Goal: Contribute content: Add original content to the website for others to see

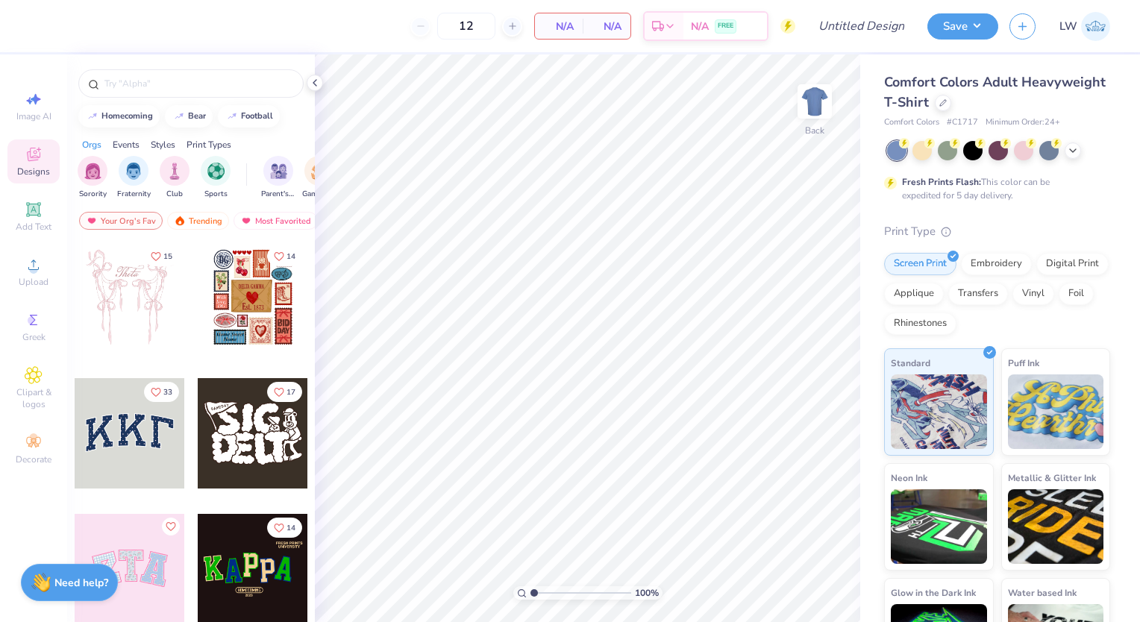
click at [970, 22] on button "Save" at bounding box center [962, 26] width 71 height 26
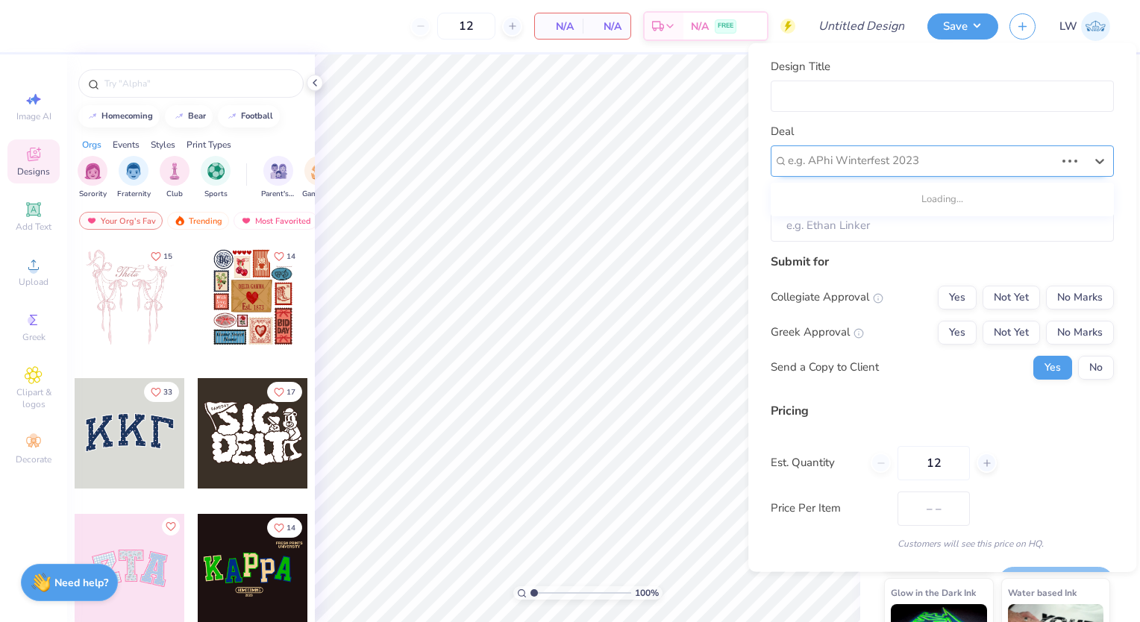
click at [900, 163] on div at bounding box center [921, 161] width 267 height 20
type input "a"
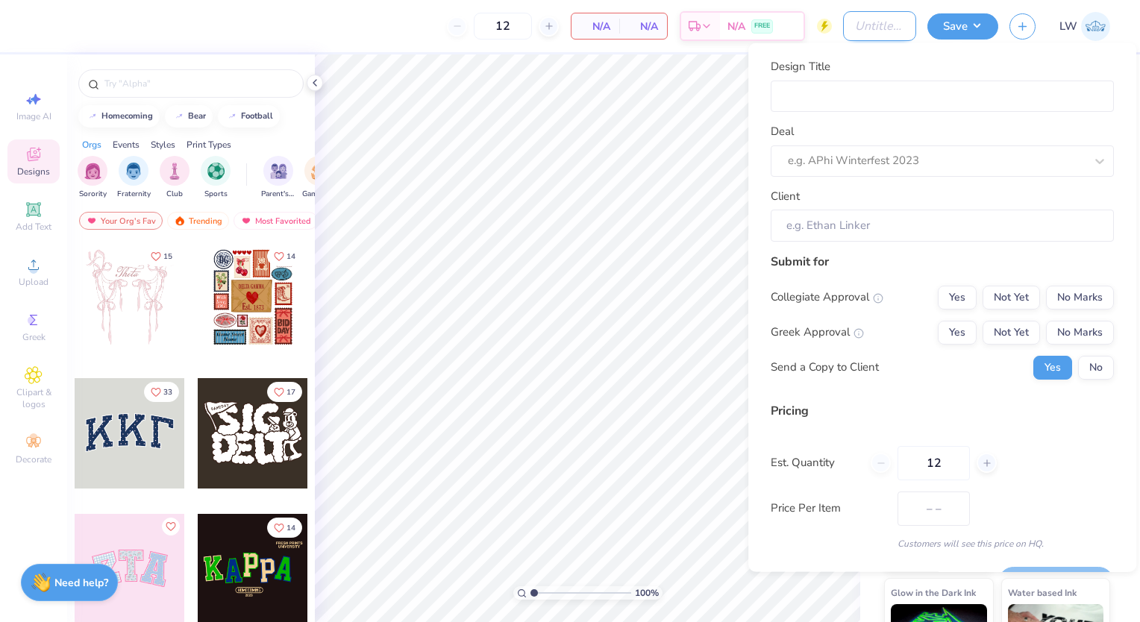
click at [888, 29] on input "Design Title" at bounding box center [879, 26] width 73 height 30
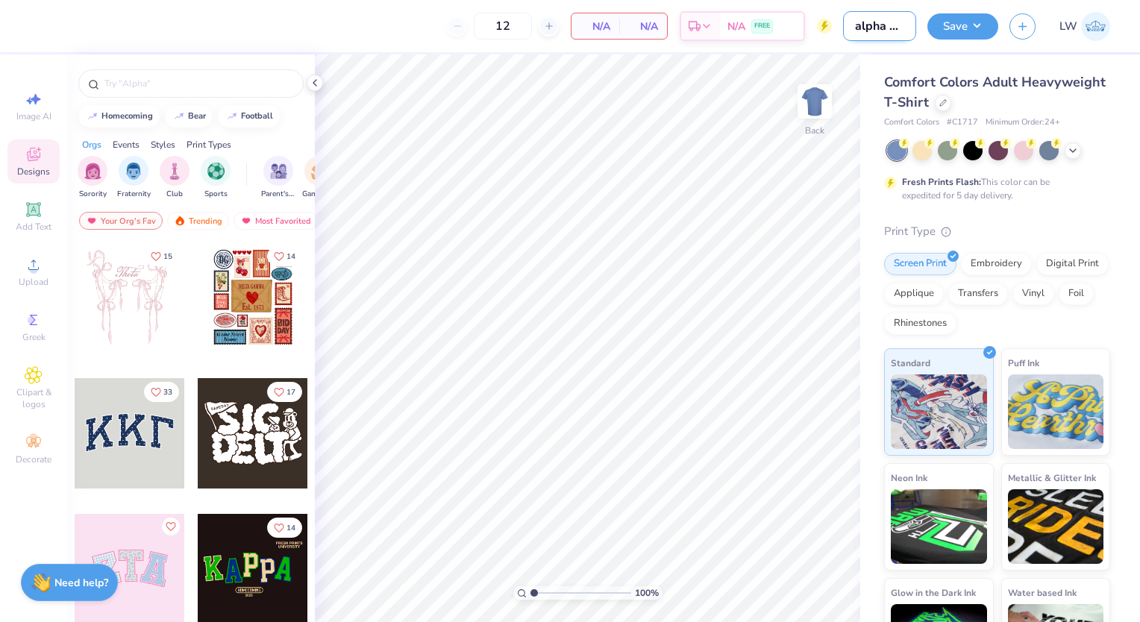
scroll to position [0, 1]
type input "alpha phi"
click at [951, 105] on div at bounding box center [943, 101] width 16 height 16
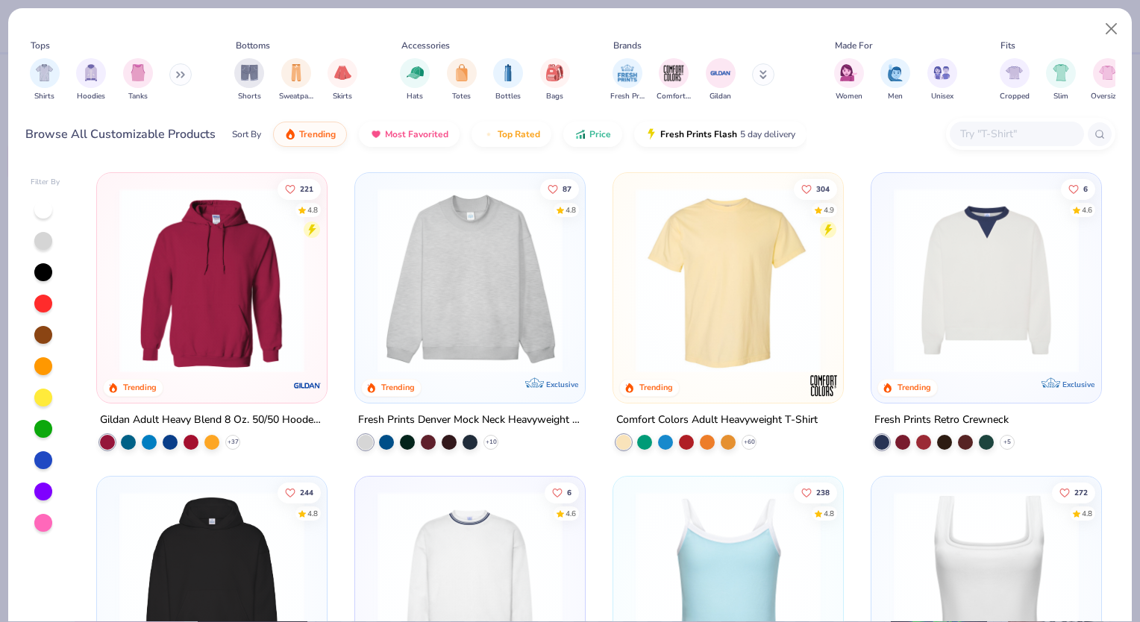
click at [461, 284] on img at bounding box center [470, 280] width 200 height 185
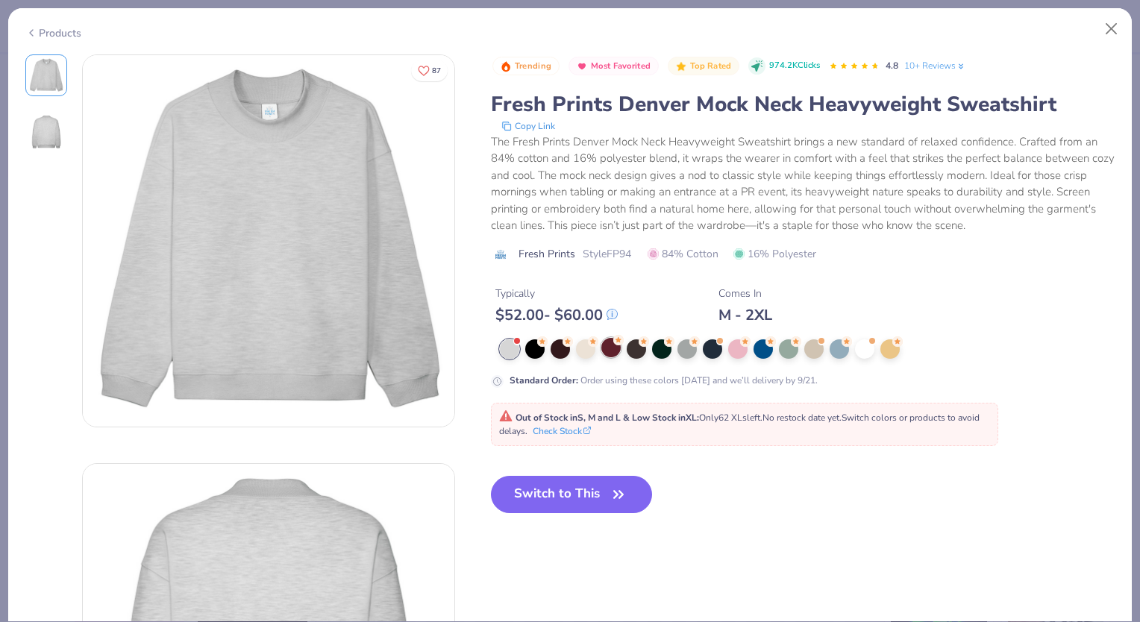
click at [614, 345] on div at bounding box center [610, 347] width 19 height 19
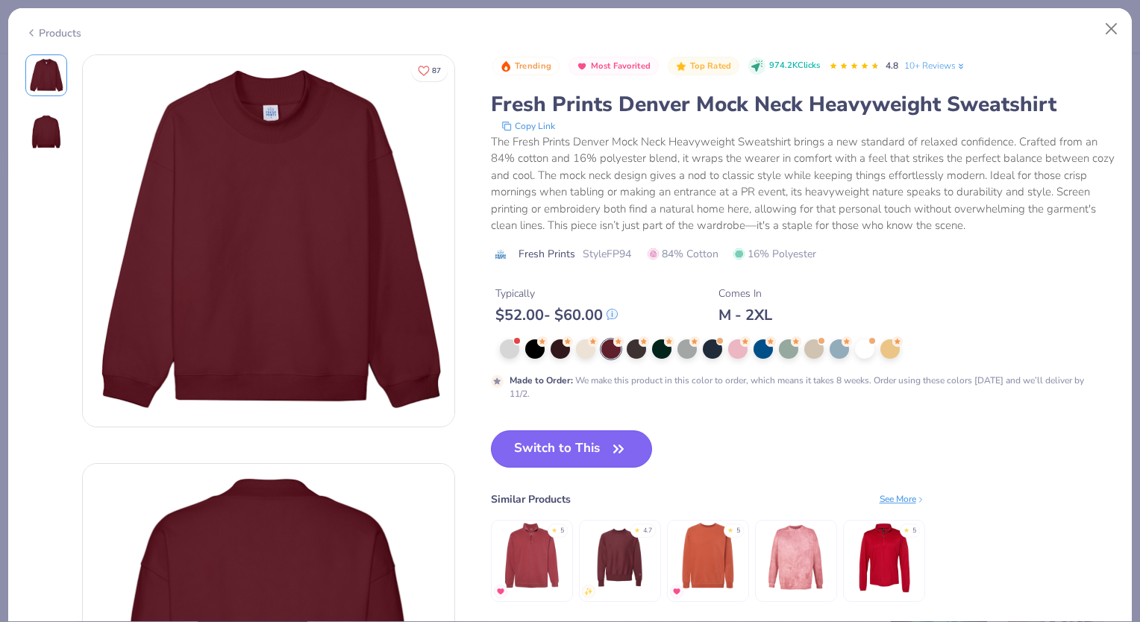
click at [585, 453] on button "Switch to This" at bounding box center [572, 448] width 162 height 37
type input "50"
type textarea "x"
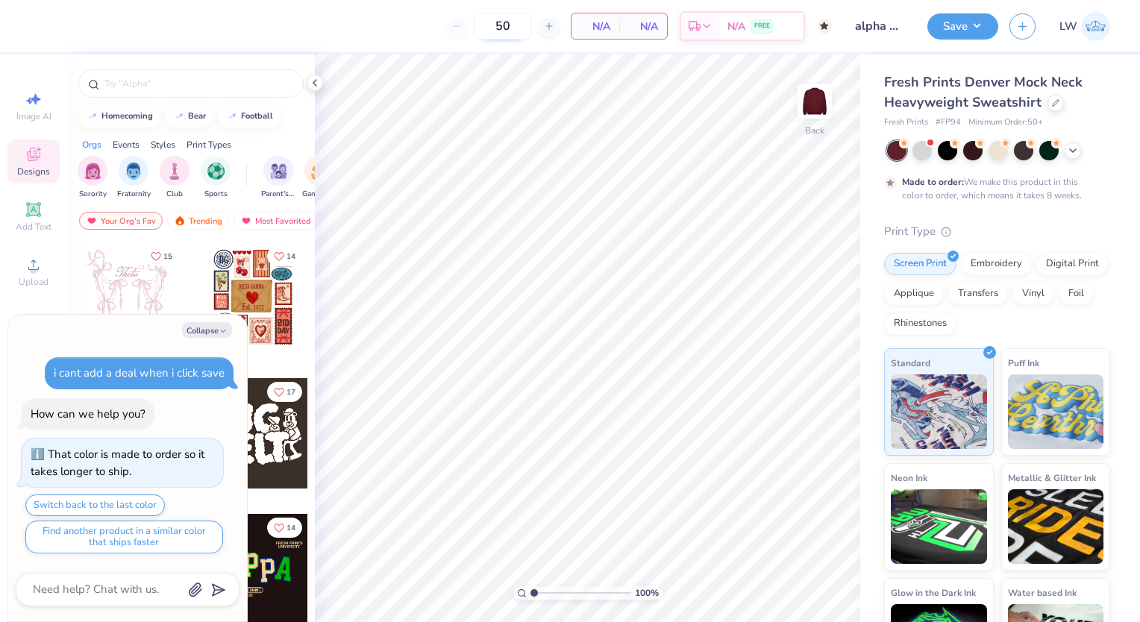
click at [512, 34] on input "50" at bounding box center [503, 26] width 58 height 27
type input "5"
type input "150"
click at [215, 325] on button "Collapse" at bounding box center [207, 330] width 50 height 16
type textarea "x"
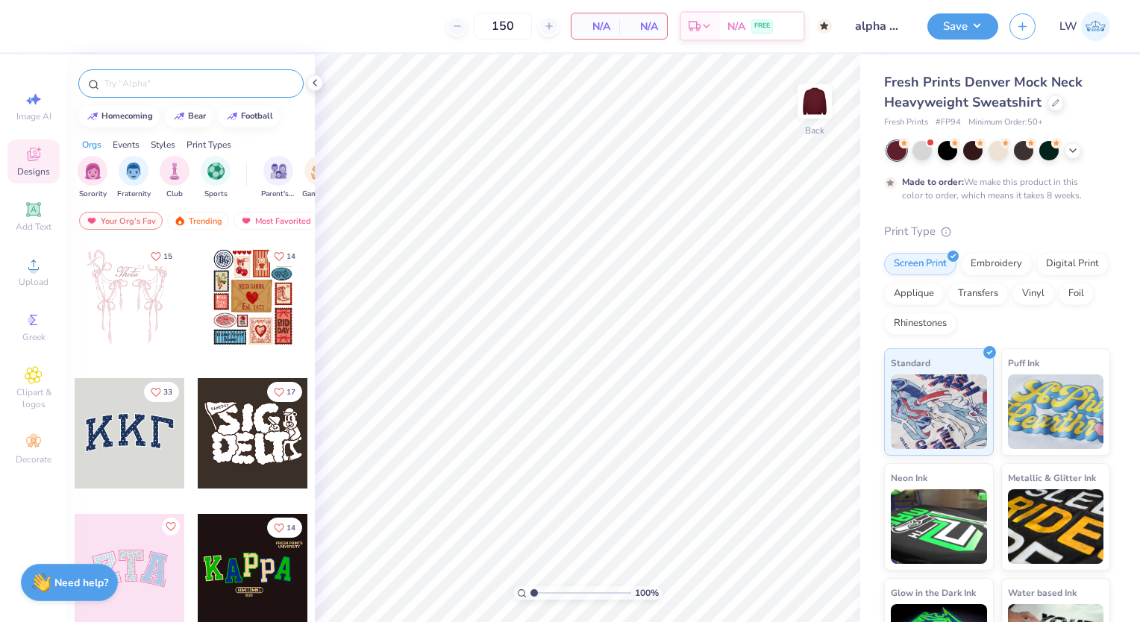
click at [160, 88] on input "text" at bounding box center [198, 83] width 191 height 15
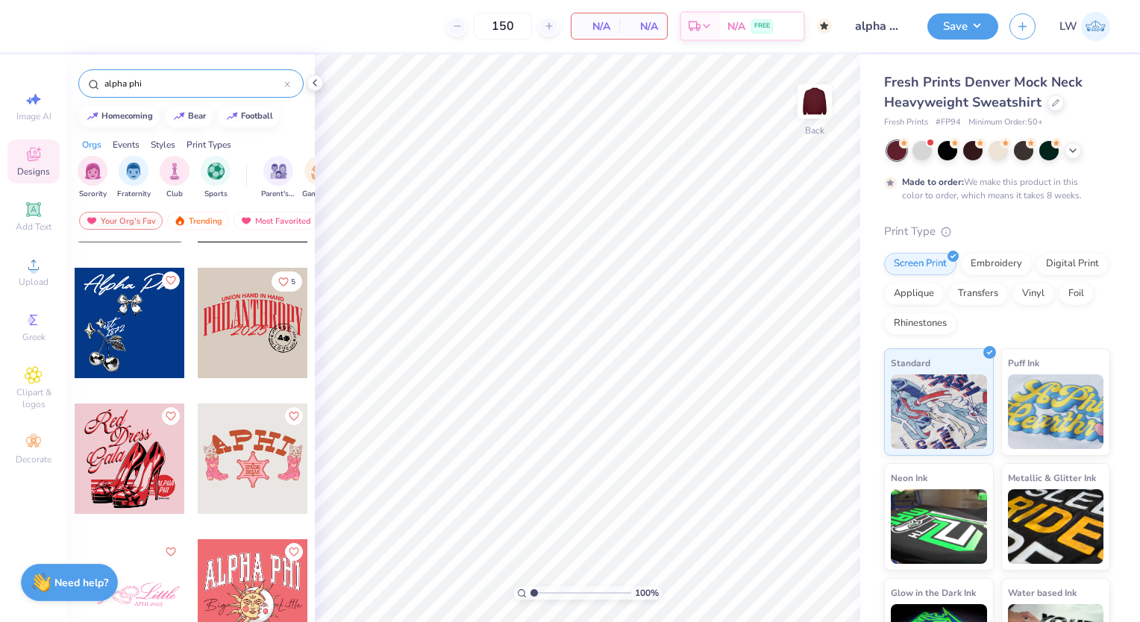
scroll to position [5543, 0]
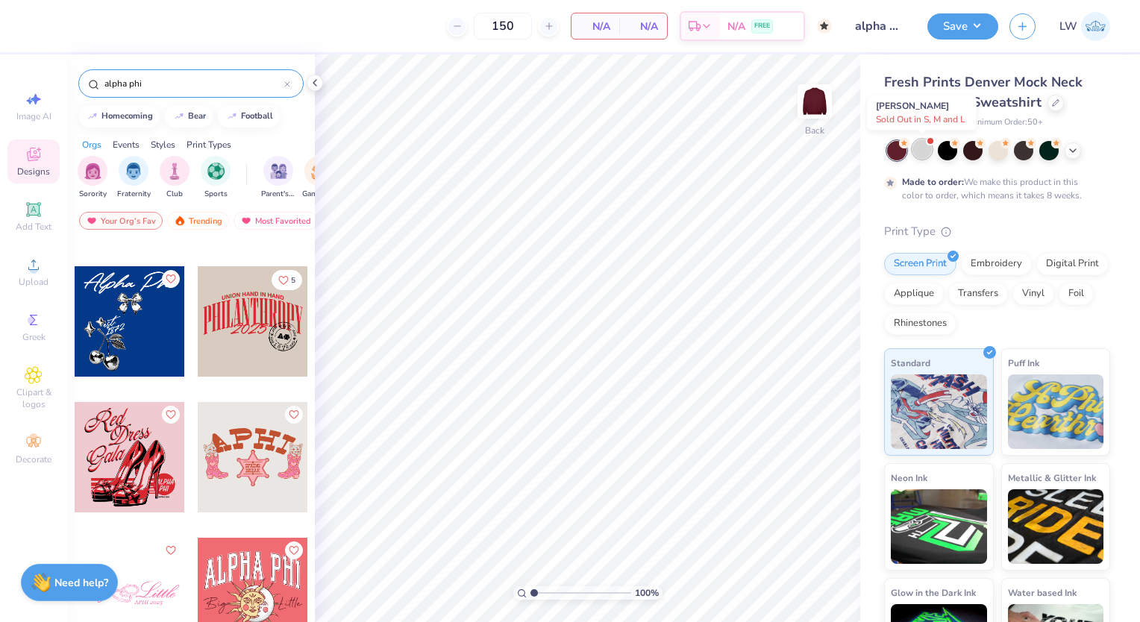
type input "alpha phi"
click at [920, 154] on div at bounding box center [921, 149] width 19 height 19
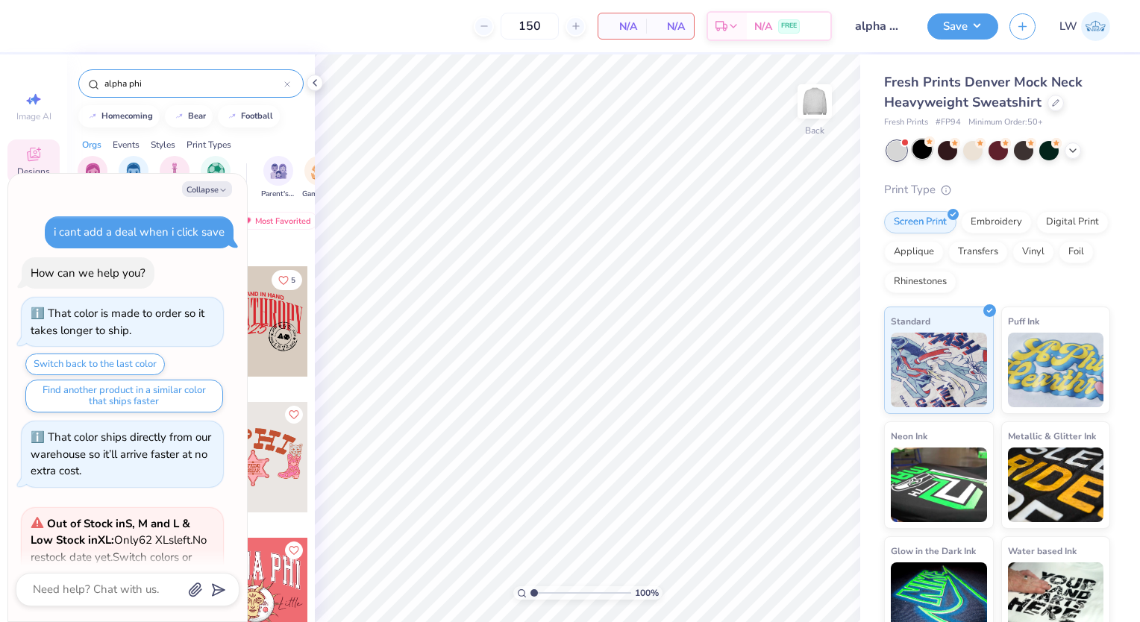
scroll to position [353, 0]
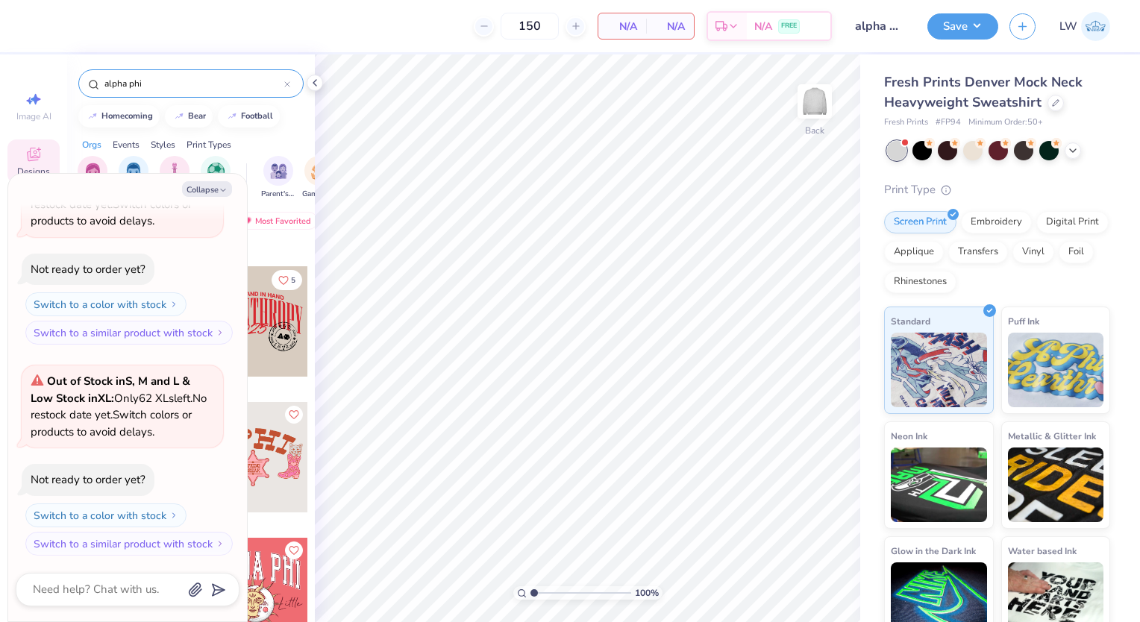
click at [268, 327] on div at bounding box center [253, 321] width 110 height 110
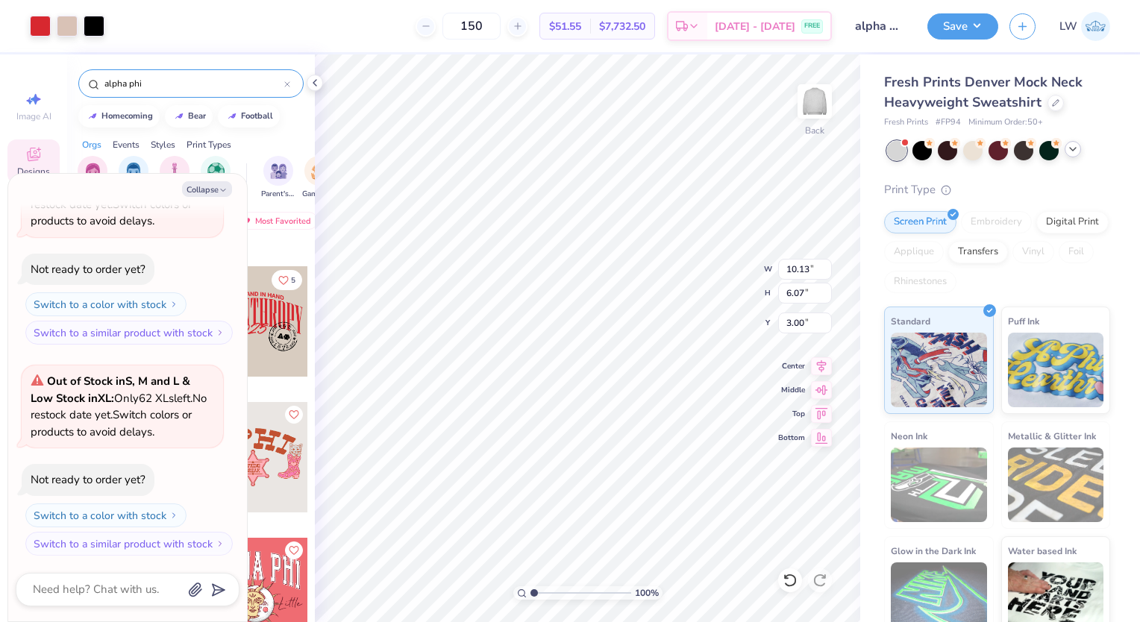
click at [1070, 154] on div at bounding box center [1073, 149] width 16 height 16
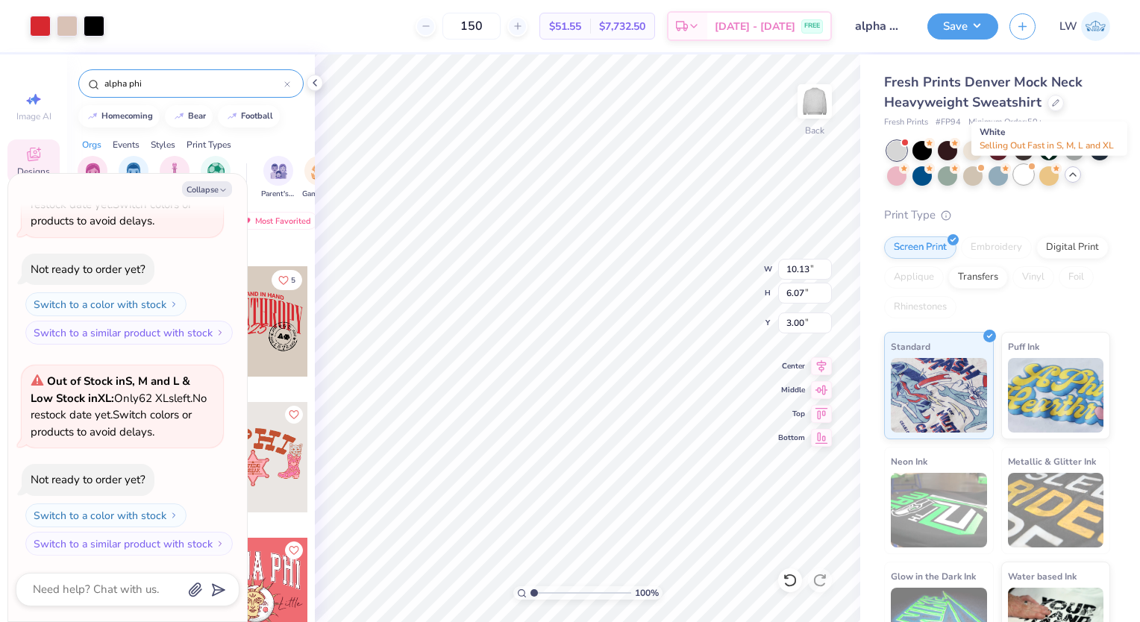
click at [1033, 178] on div at bounding box center [1023, 174] width 19 height 19
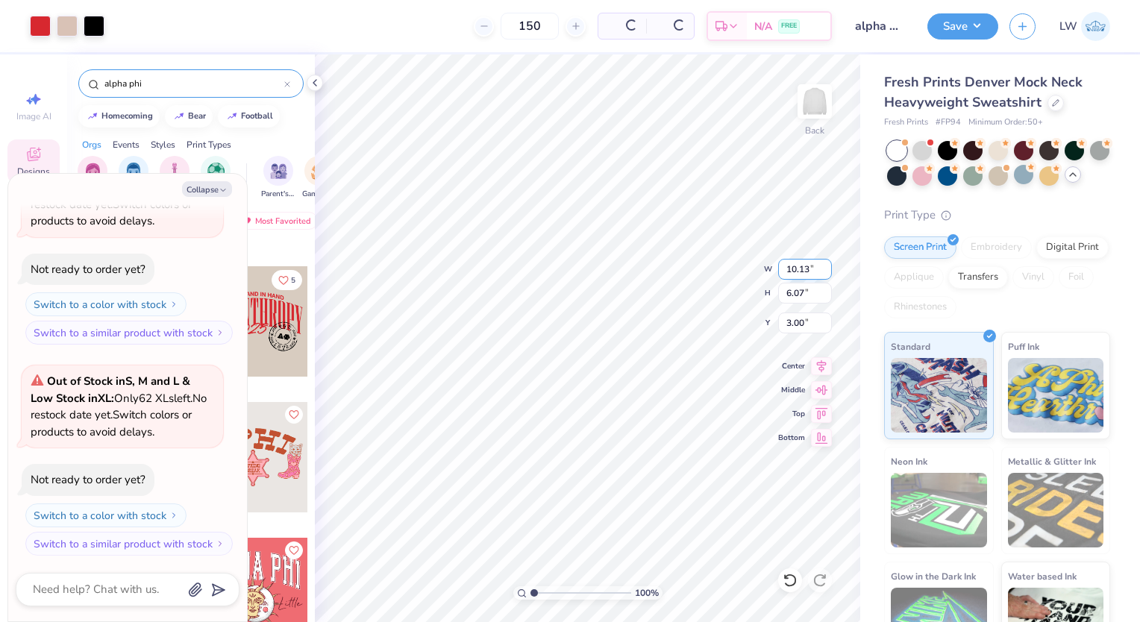
scroll to position [581, 0]
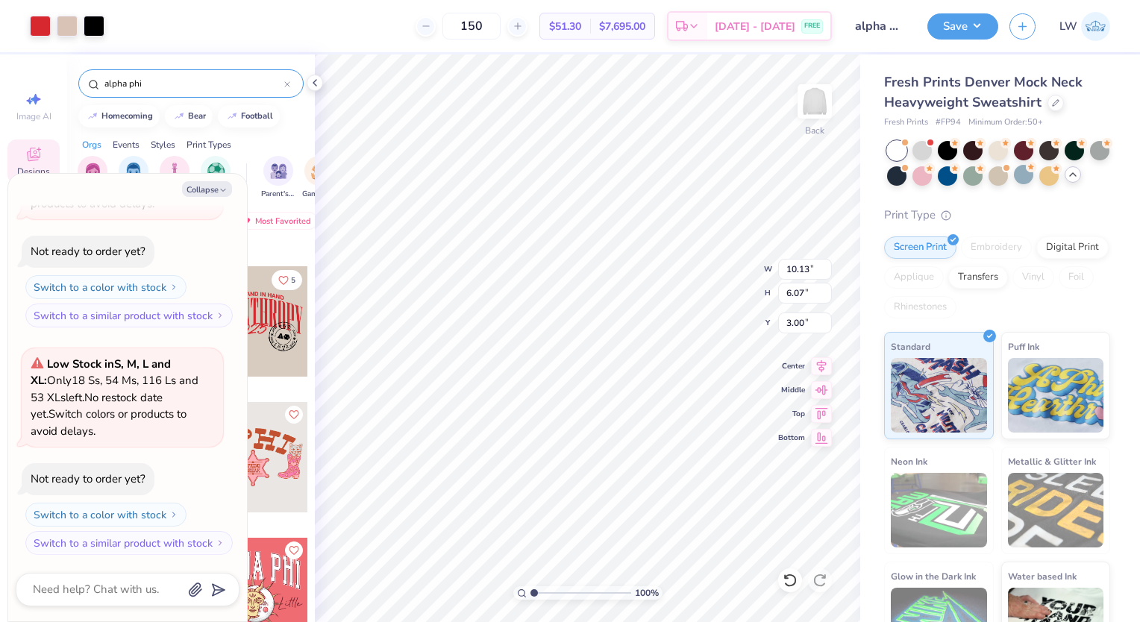
type textarea "x"
type input "1.13"
click at [209, 191] on button "Collapse" at bounding box center [207, 189] width 50 height 16
type textarea "x"
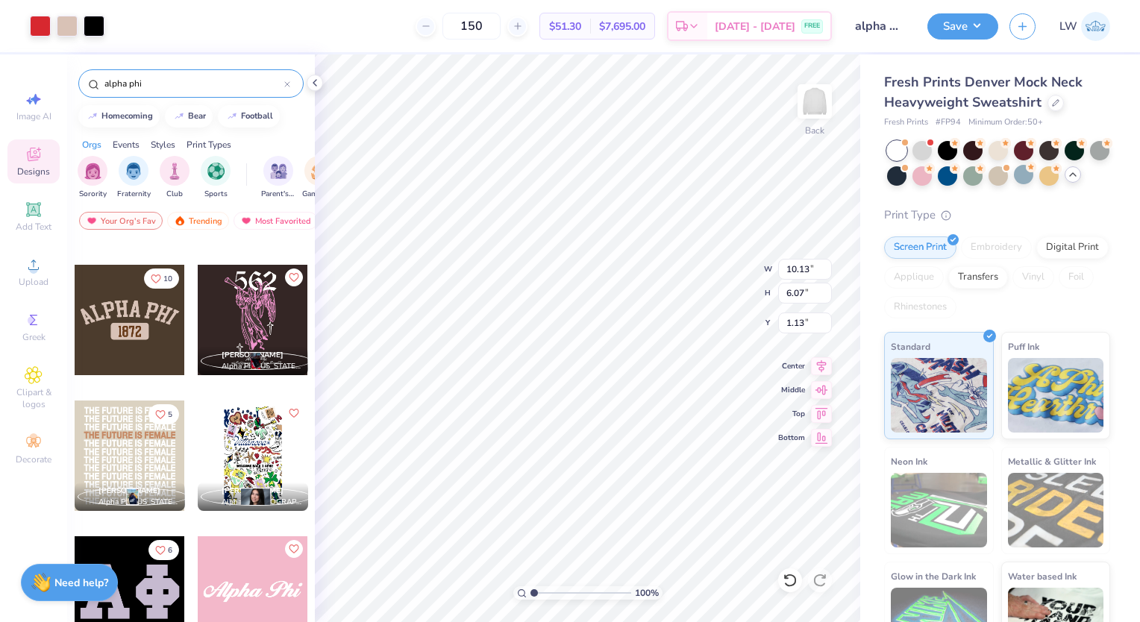
scroll to position [7717, 0]
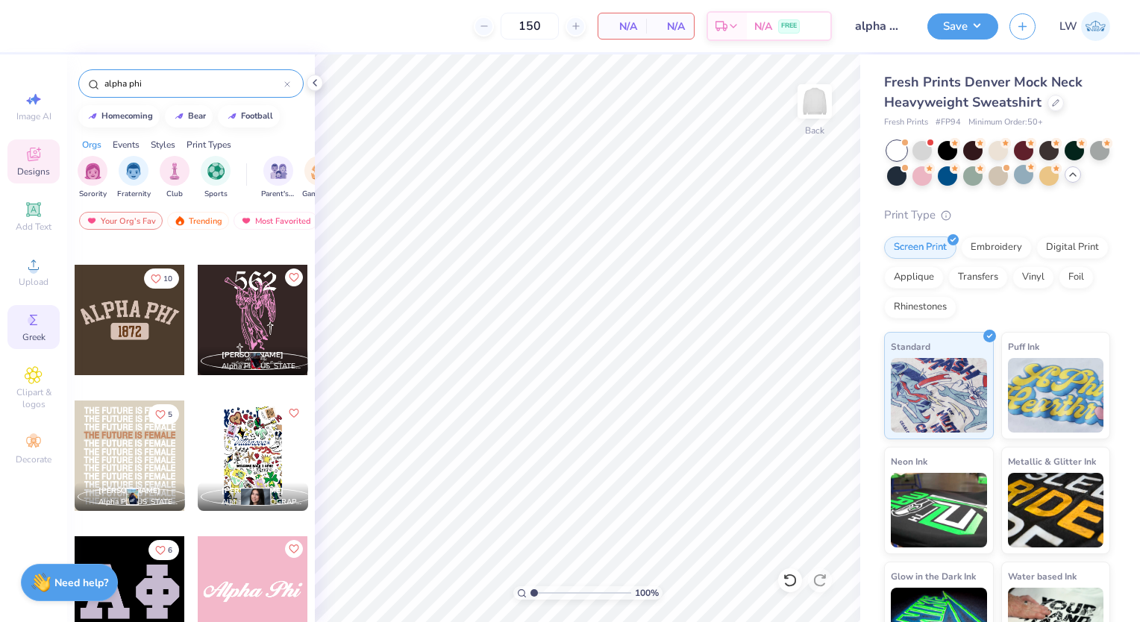
click at [36, 325] on icon at bounding box center [34, 320] width 18 height 18
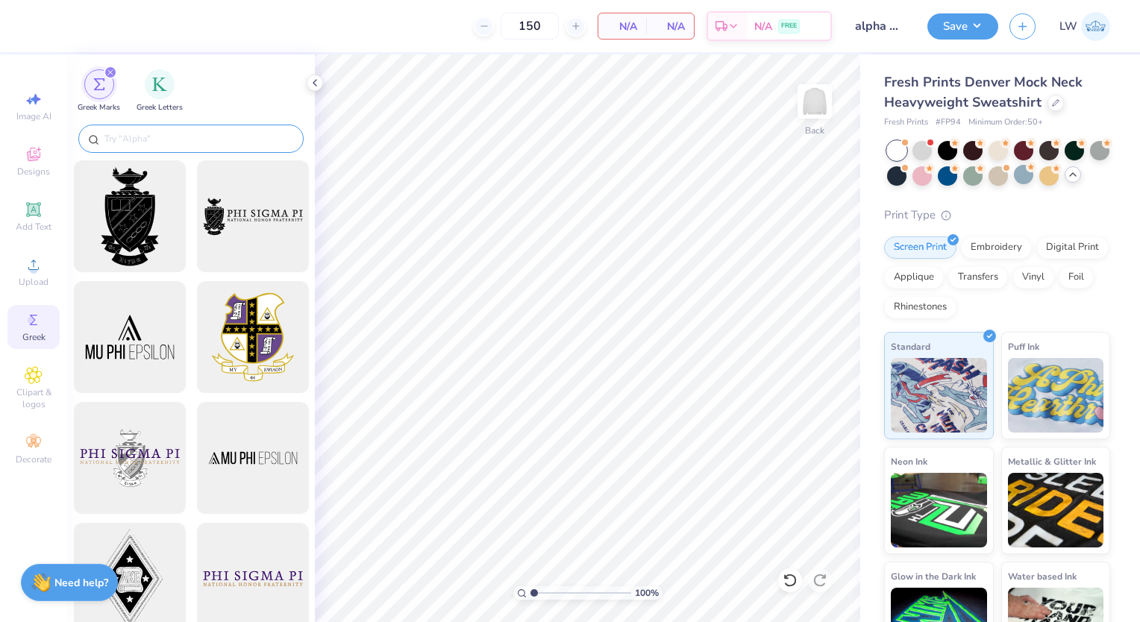
click at [141, 136] on input "text" at bounding box center [198, 138] width 191 height 15
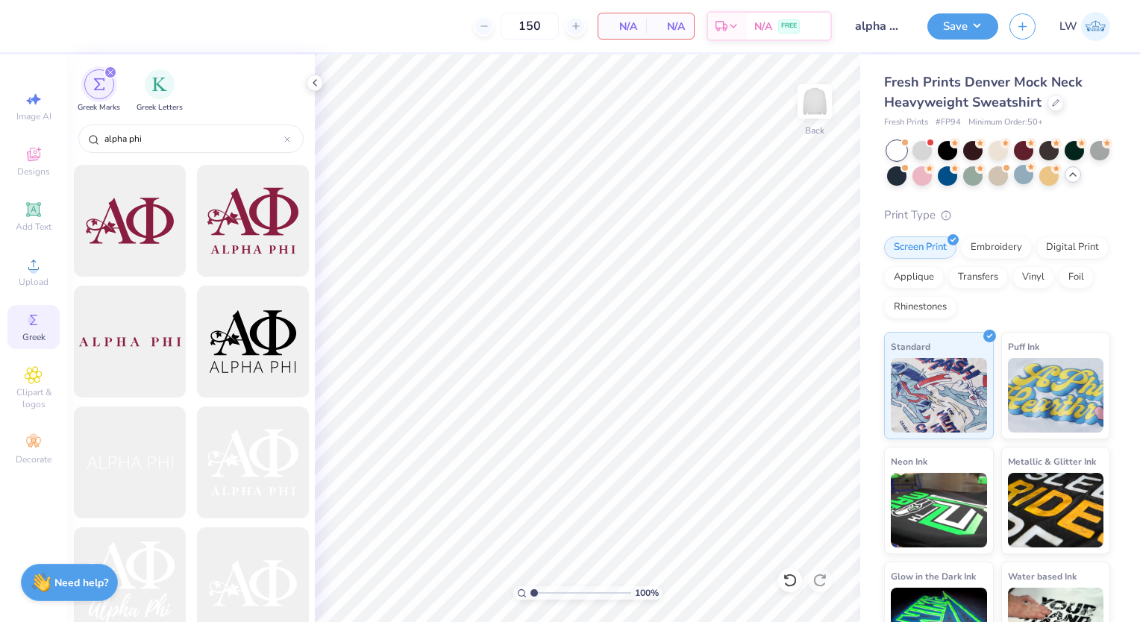
scroll to position [1326, 0]
type input "alpha phi"
click at [239, 461] on div at bounding box center [252, 461] width 123 height 123
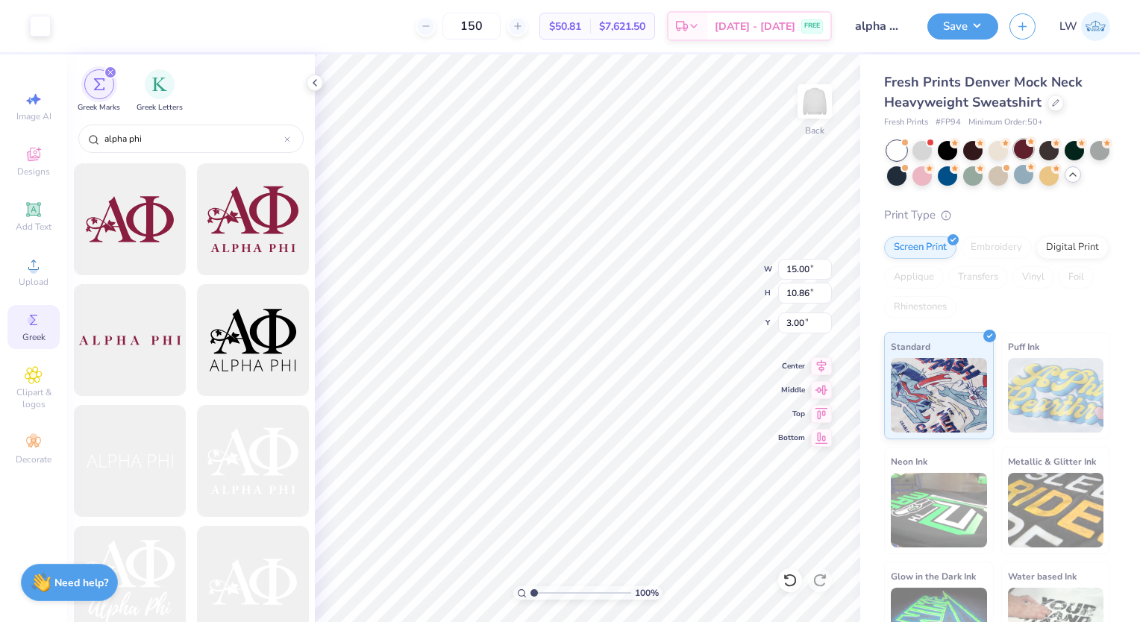
click at [1024, 152] on div at bounding box center [1023, 149] width 19 height 19
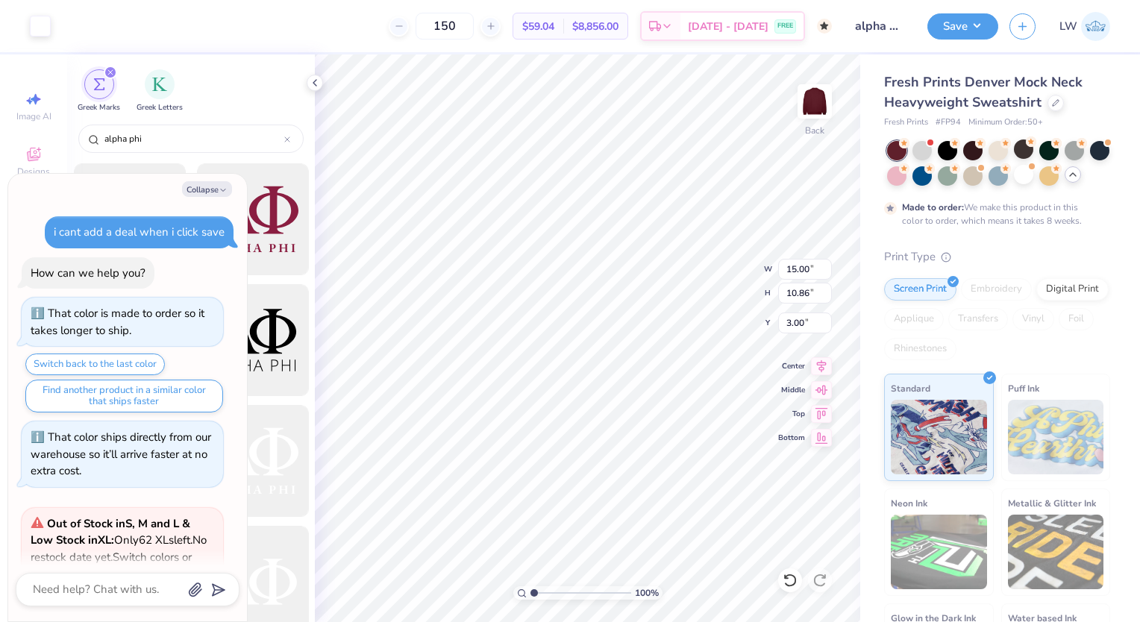
scroll to position [721, 0]
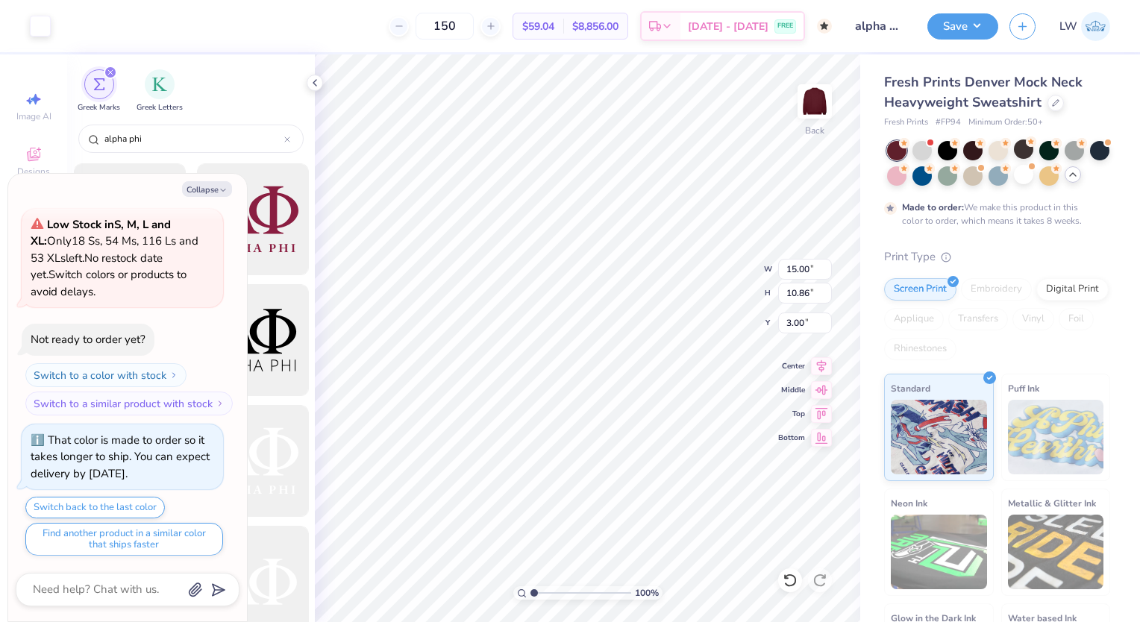
type textarea "x"
type input "6.26"
type input "4.53"
type textarea "x"
type input "0.50"
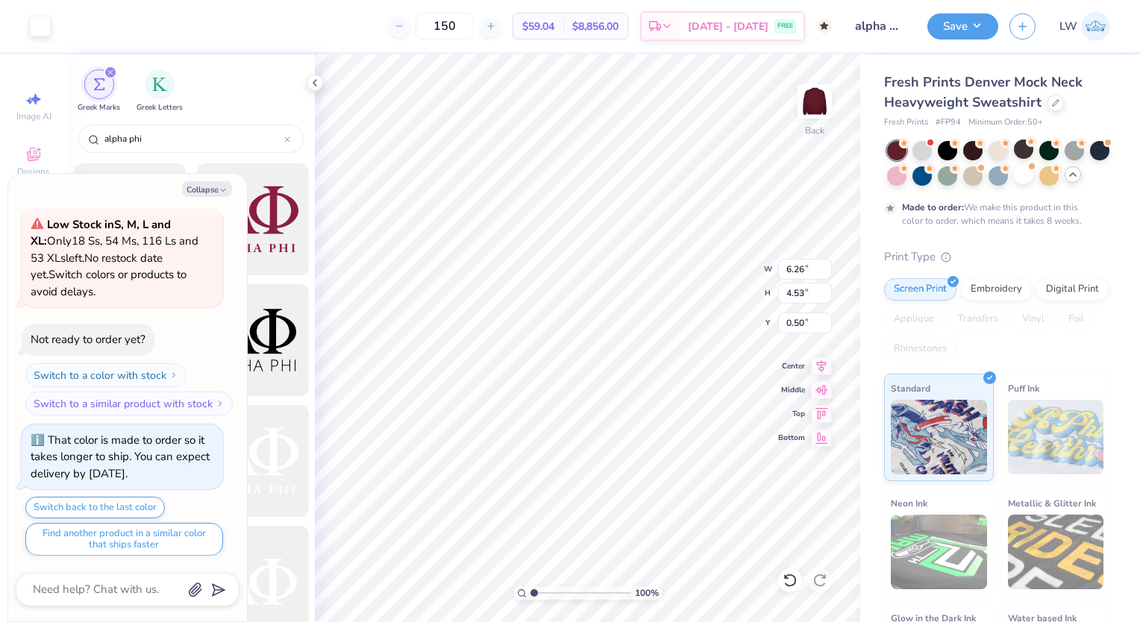
type textarea "x"
type input "5.04"
type input "3.65"
click at [220, 189] on icon "button" at bounding box center [223, 190] width 9 height 9
type textarea "x"
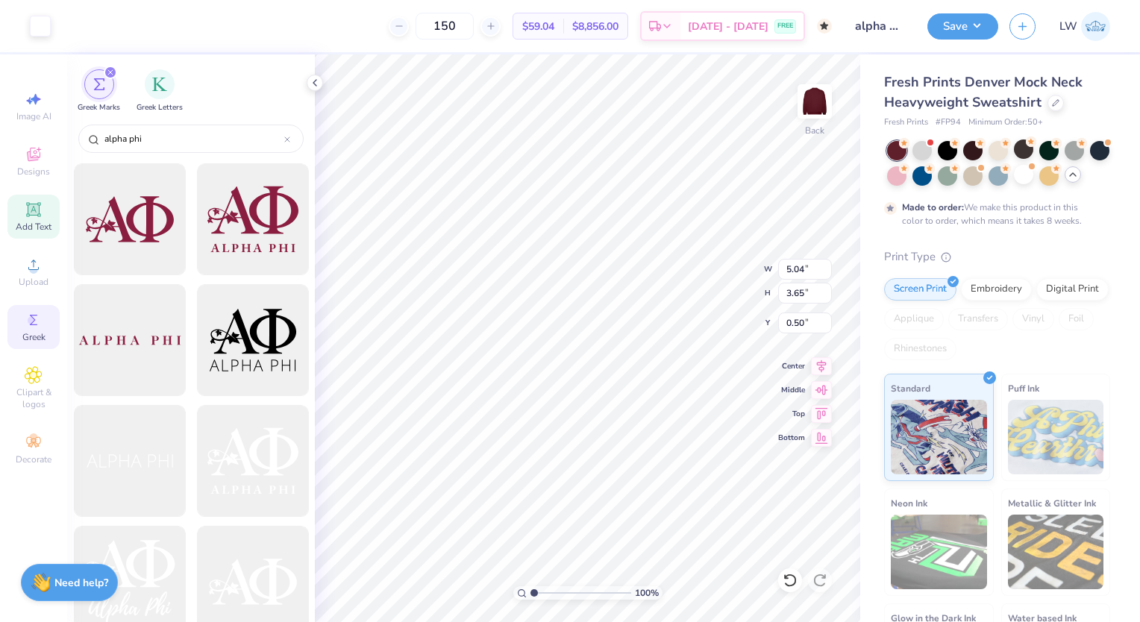
click at [812, 102] on img at bounding box center [815, 102] width 30 height 30
click at [34, 163] on div "Designs" at bounding box center [33, 162] width 52 height 44
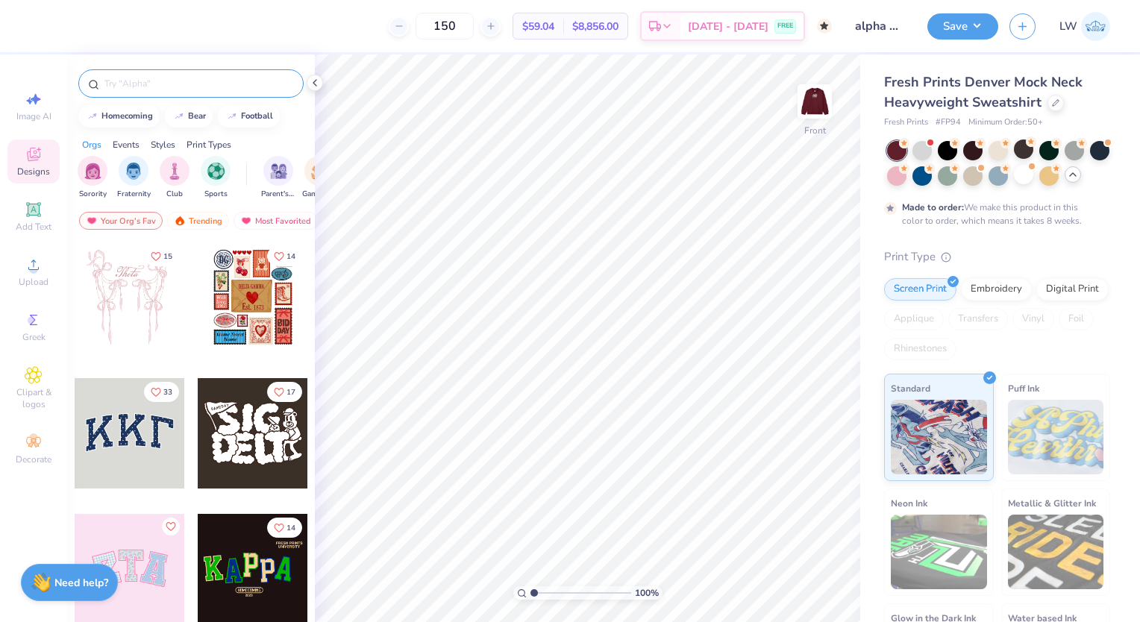
click at [166, 89] on input "text" at bounding box center [198, 83] width 191 height 15
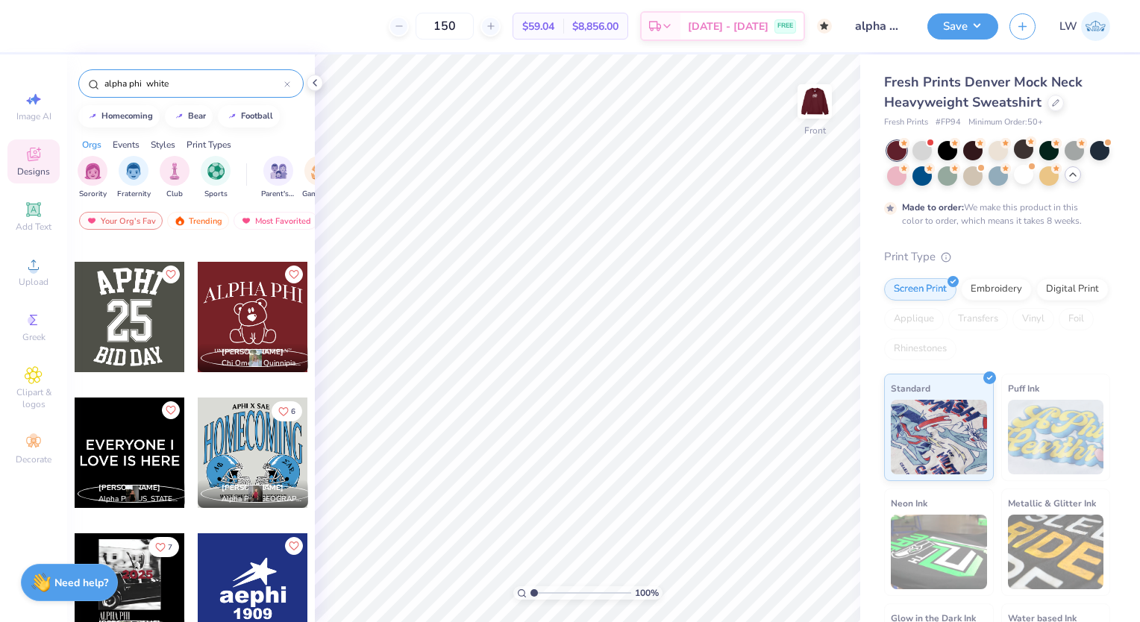
scroll to position [796, 0]
type input "alpha phi"
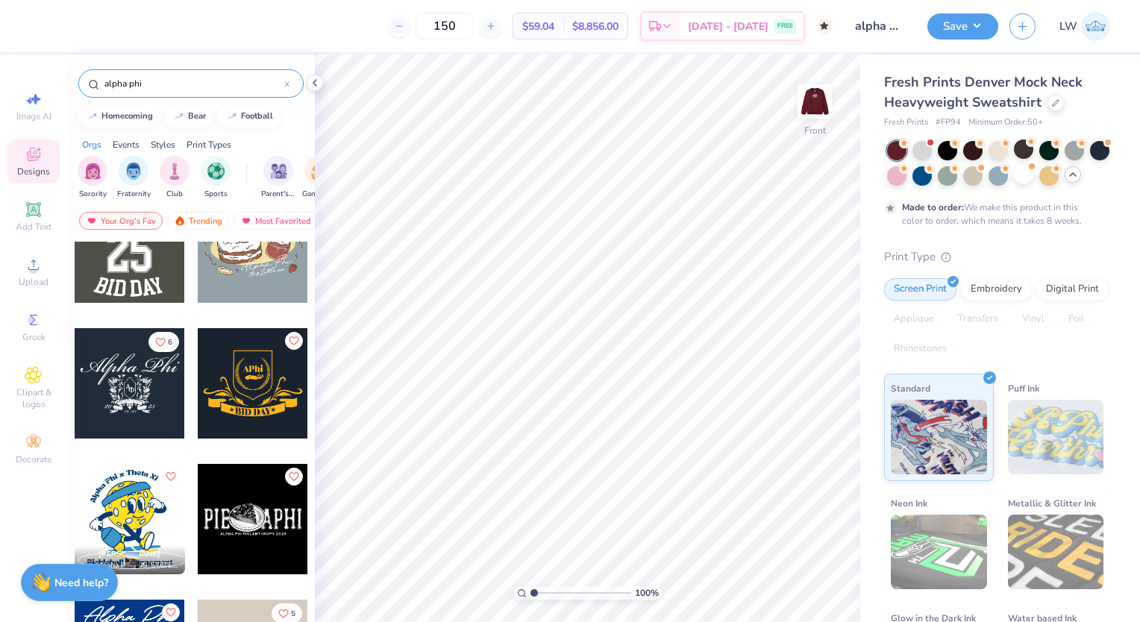
scroll to position [5210, 0]
click at [119, 382] on div at bounding box center [130, 383] width 110 height 110
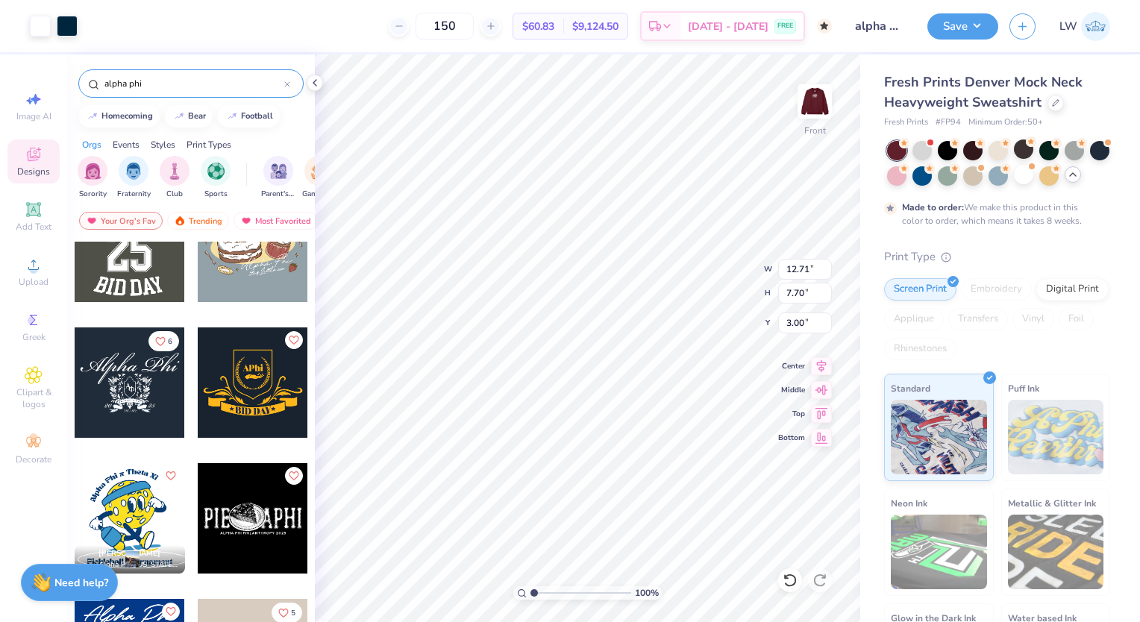
type input "12.71"
type input "7.70"
type input "8.40"
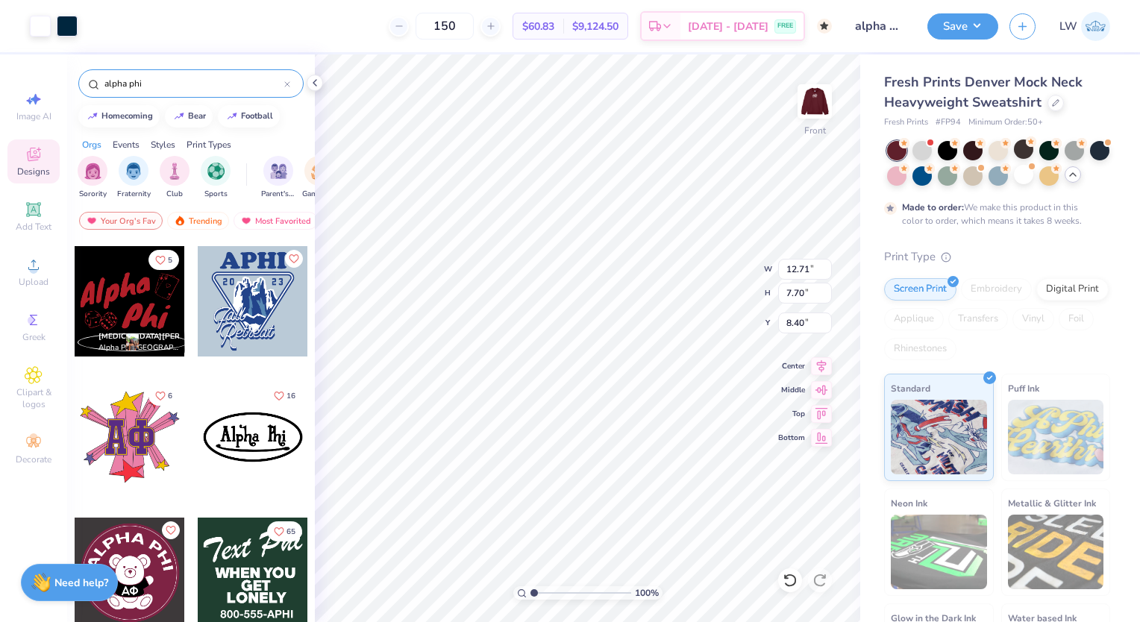
scroll to position [7329, 0]
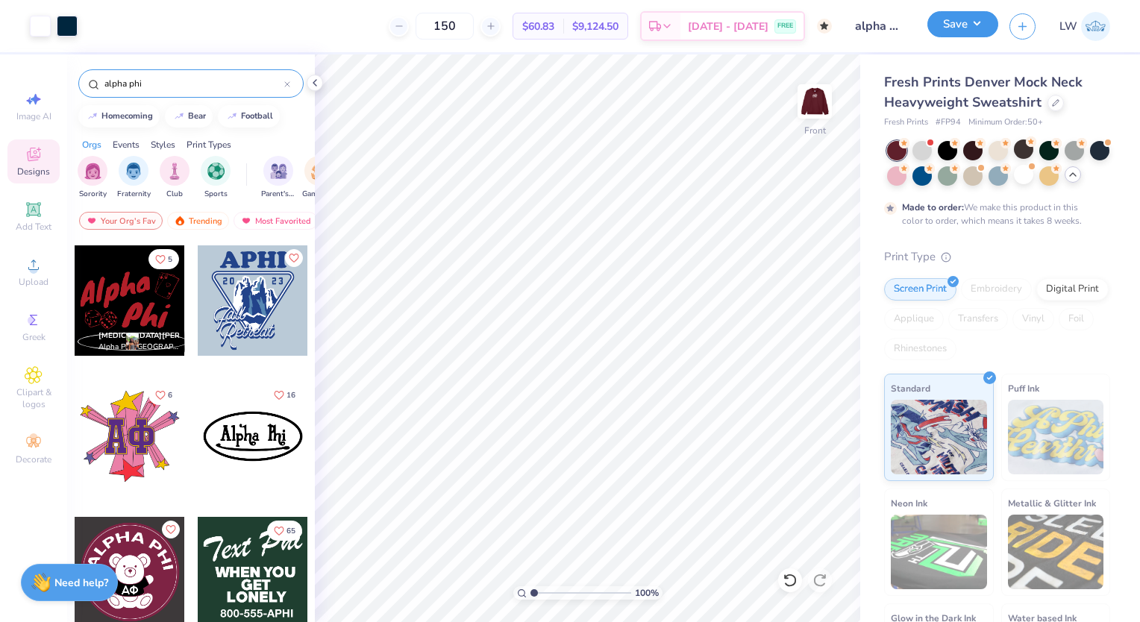
click at [973, 25] on button "Save" at bounding box center [962, 24] width 71 height 26
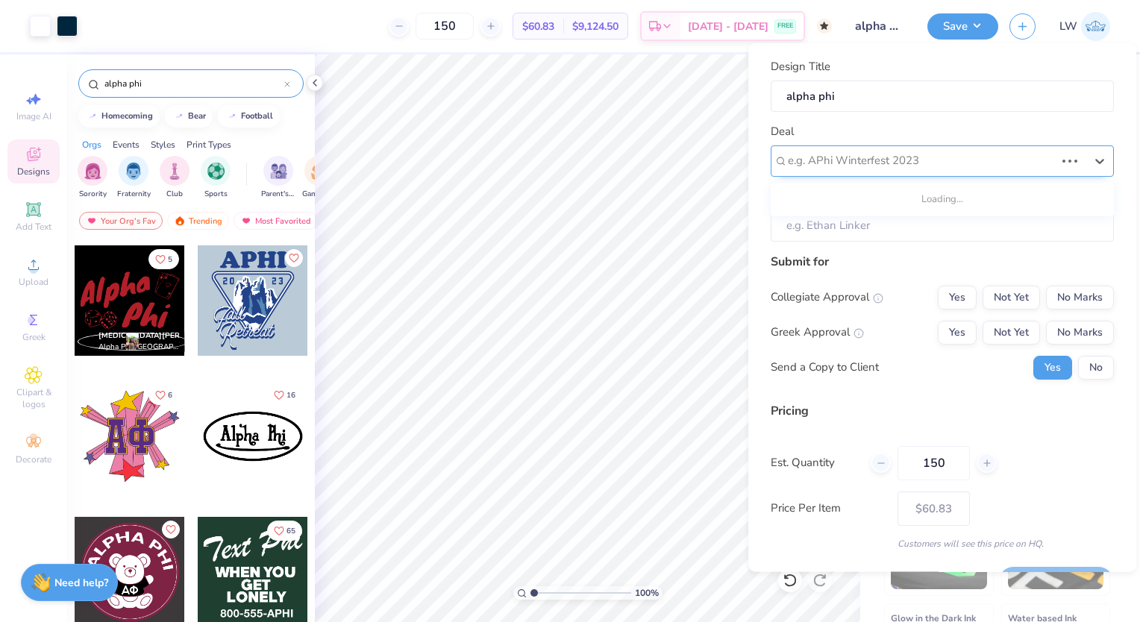
click at [867, 172] on div "e.g. APhi Winterfest 2023" at bounding box center [942, 160] width 343 height 31
click at [829, 198] on div "alpha phi" at bounding box center [942, 200] width 331 height 25
type input "[PERSON_NAME]"
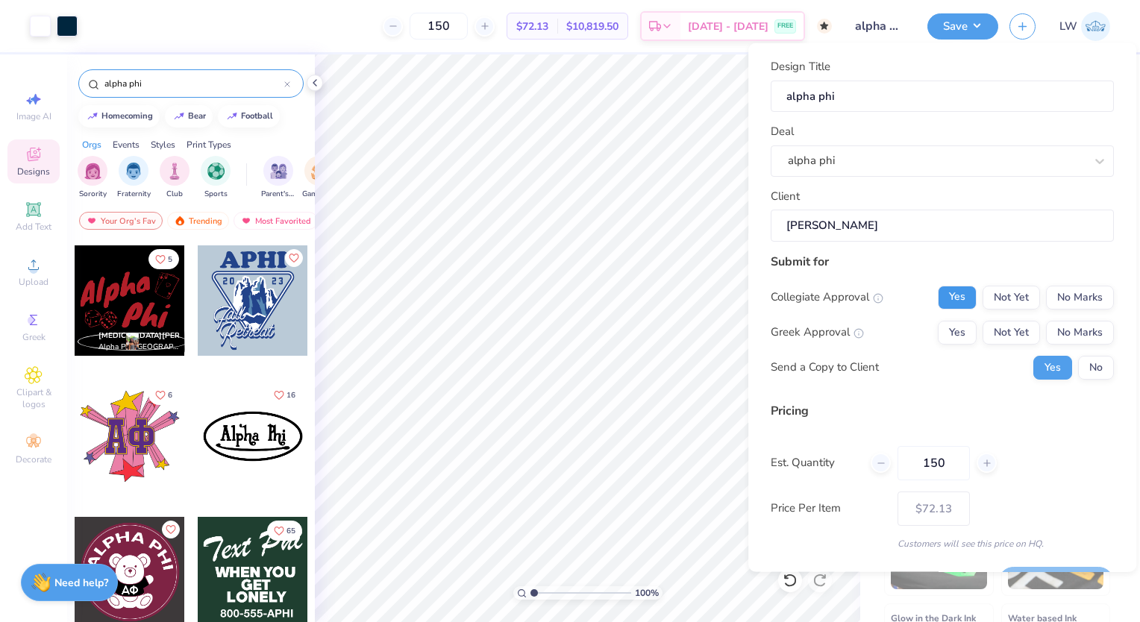
click at [943, 298] on button "Yes" at bounding box center [957, 297] width 39 height 24
click at [939, 327] on button "Yes" at bounding box center [957, 332] width 39 height 24
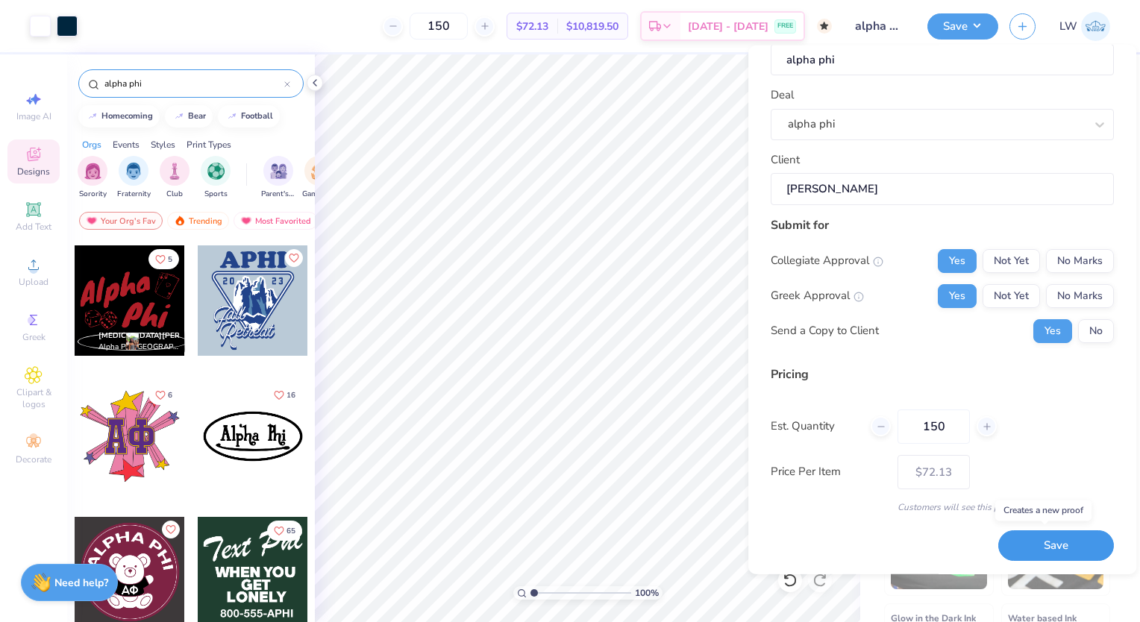
click at [1039, 551] on button "Save" at bounding box center [1056, 545] width 116 height 31
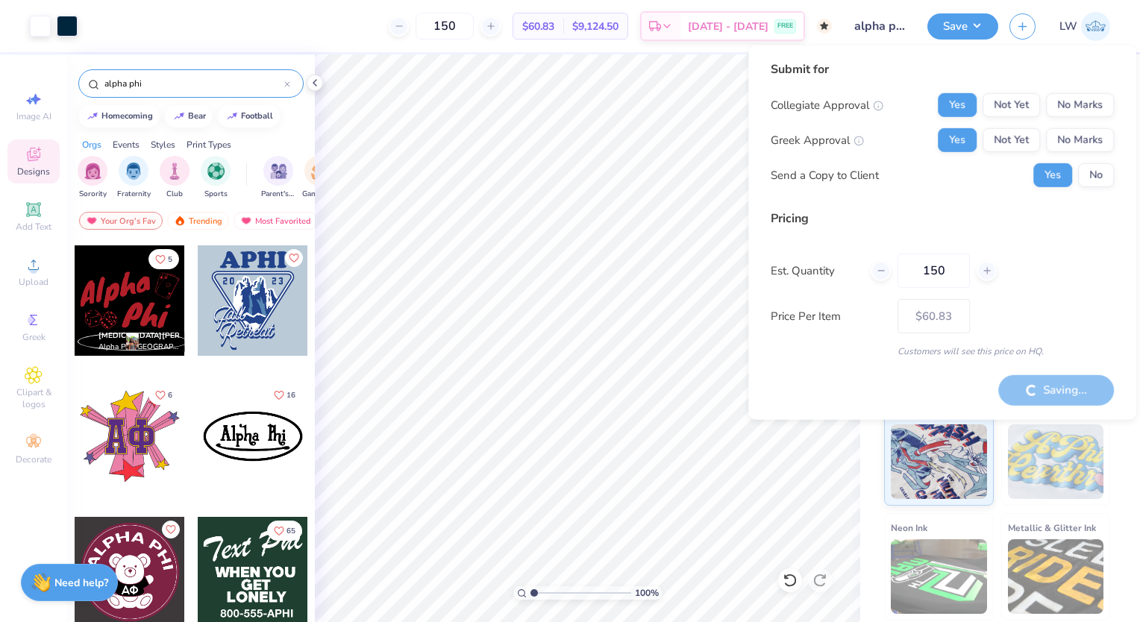
type input "– –"
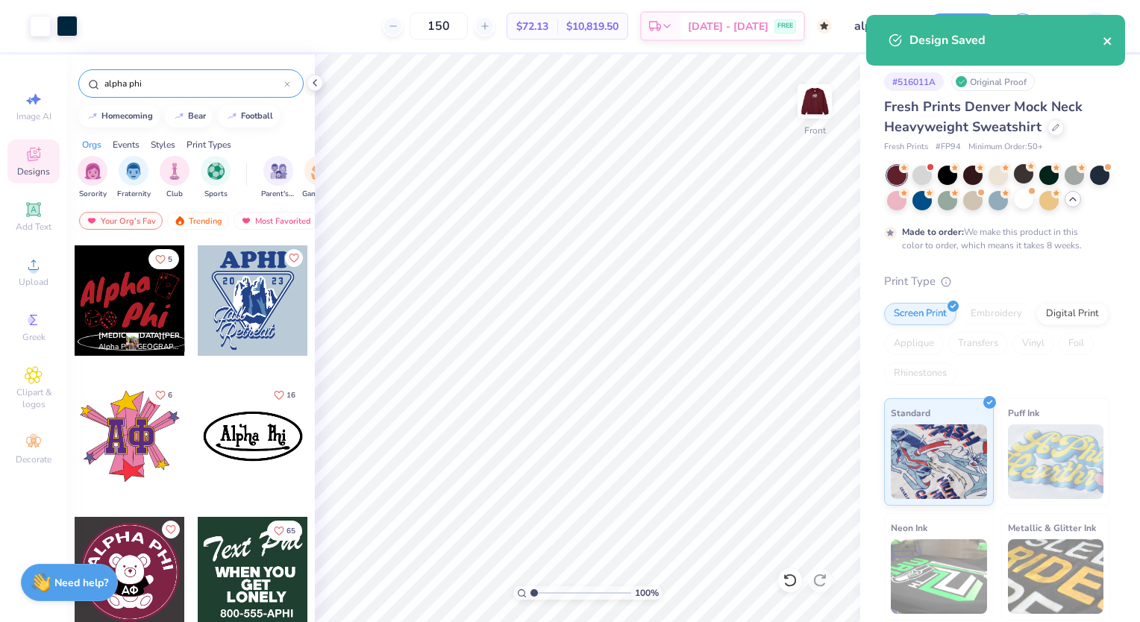
click at [1108, 43] on icon "close" at bounding box center [1106, 40] width 7 height 7
